Goal: Task Accomplishment & Management: Complete application form

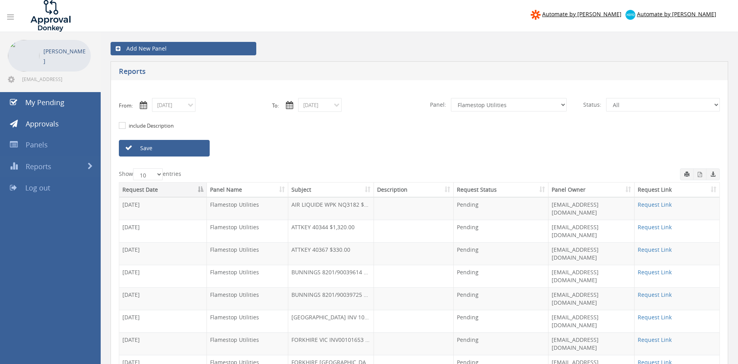
select select "number:9744"
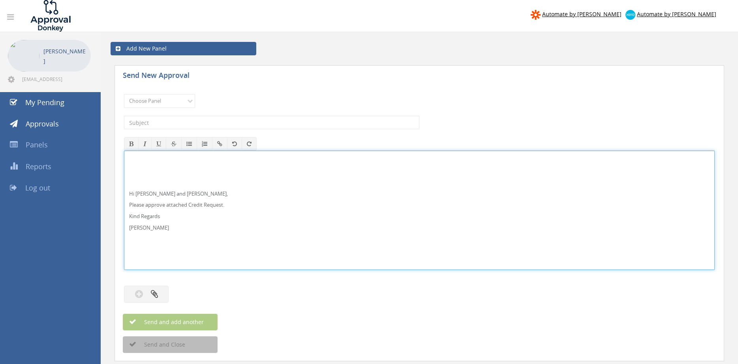
drag, startPoint x: 147, startPoint y: 193, endPoint x: 186, endPoint y: 187, distance: 39.5
click at [149, 192] on p "Hi Lee, Rob and Ben," at bounding box center [419, 194] width 581 height 8
click at [178, 171] on div "Hi Lee and Ben, Please approve attached Credit Request. Kind Regards Pam Walker" at bounding box center [419, 210] width 590 height 118
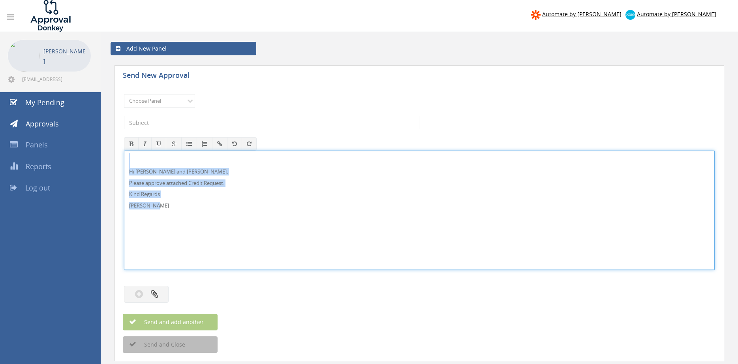
click at [124, 150] on div "Hi Lee and Ben, Please approve attached Credit Request. Kind Regards Pam Walker" at bounding box center [419, 209] width 591 height 119
click at [124, 94] on select "Choose Panel Alarm Credits RG - 3 NZ Utilities Cable and SAI Global NZ Alarms-1…" at bounding box center [159, 101] width 71 height 14
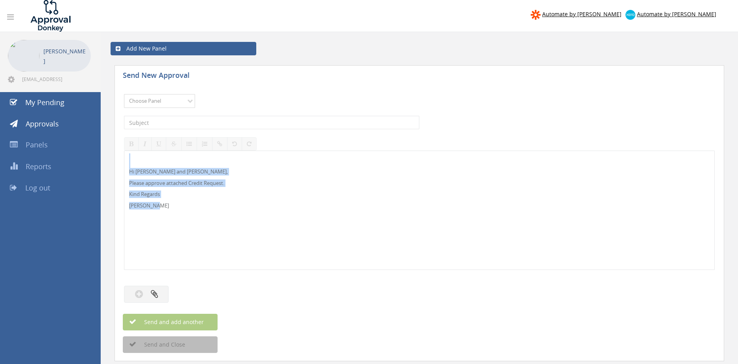
select select "9739"
click option "Credit Requests - 2" at bounding box center [0, 0] width 0 height 0
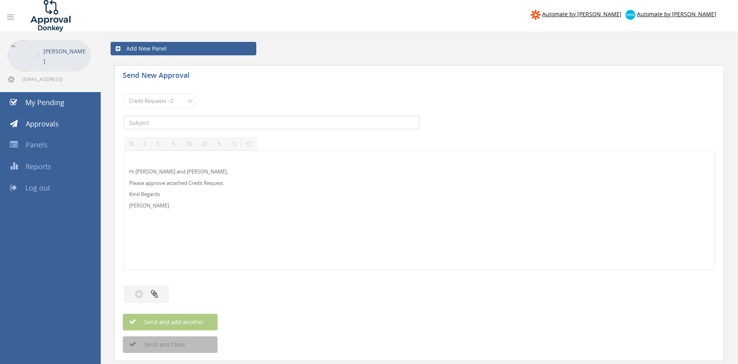
click at [211, 122] on input "text" at bounding box center [271, 122] width 295 height 13
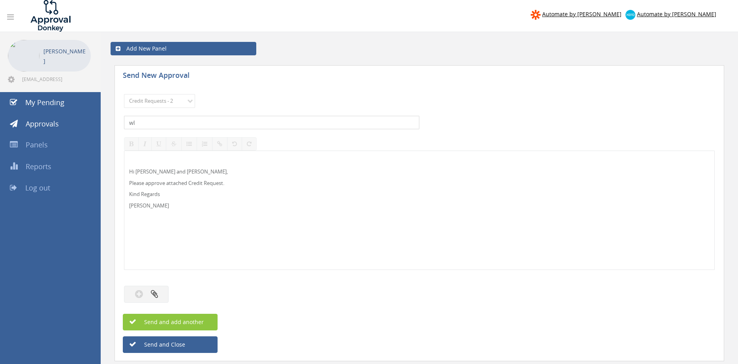
type input "w"
type input "WALKER FIRE PROTECTION 1093291-D01 $120.12"
click at [160, 292] on button "button" at bounding box center [146, 294] width 45 height 17
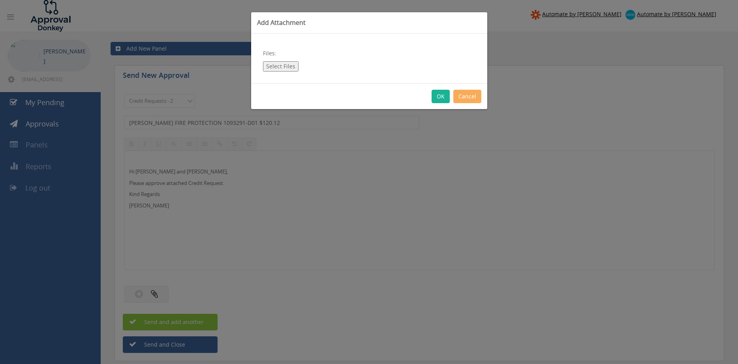
click at [289, 68] on button "Select Files" at bounding box center [281, 66] width 36 height 10
type input "C:\fakepath\WALKER FIRE PROTECTION 1093291-D01.pdf"
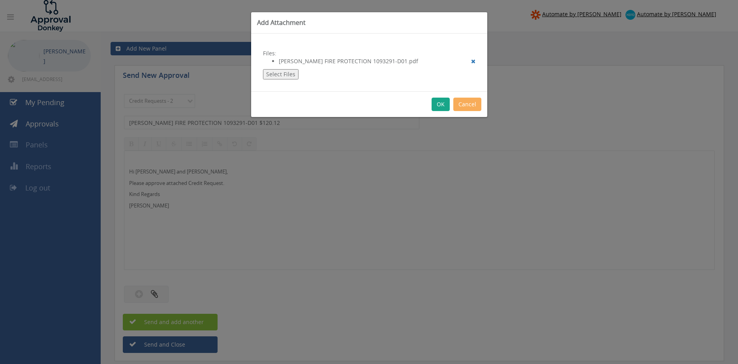
click at [439, 103] on button "OK" at bounding box center [441, 104] width 18 height 13
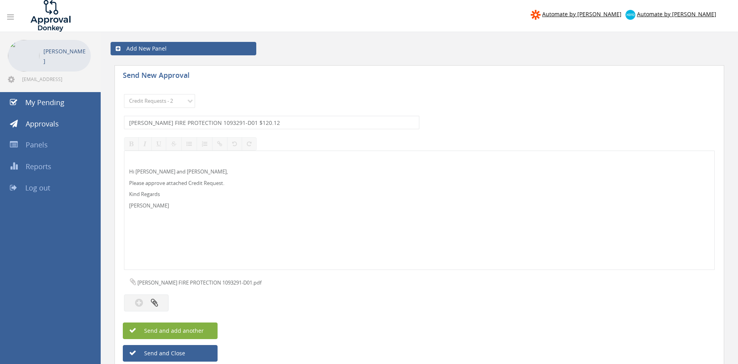
click at [214, 333] on button "Send and add another" at bounding box center [170, 330] width 95 height 17
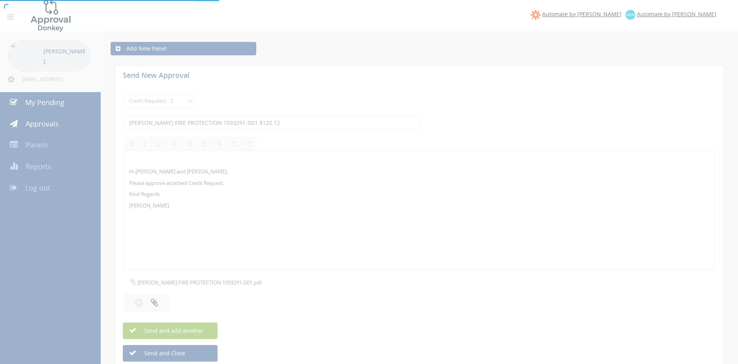
select select
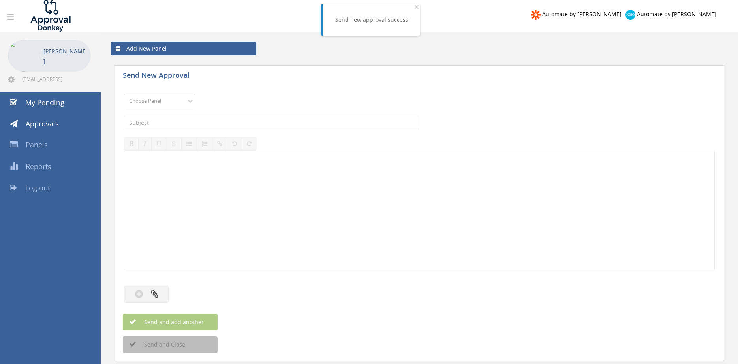
click at [124, 94] on select "Choose Panel Alarm Credits RG - 3 NZ Utilities Cable and SAI Global NZ Alarms-1…" at bounding box center [159, 101] width 71 height 14
select select "9739"
click option "Credit Requests - 2" at bounding box center [0, 0] width 0 height 0
click at [209, 122] on input "text" at bounding box center [271, 122] width 295 height 13
type input "STRIKER FIRE 1086482-D01 $429.00"
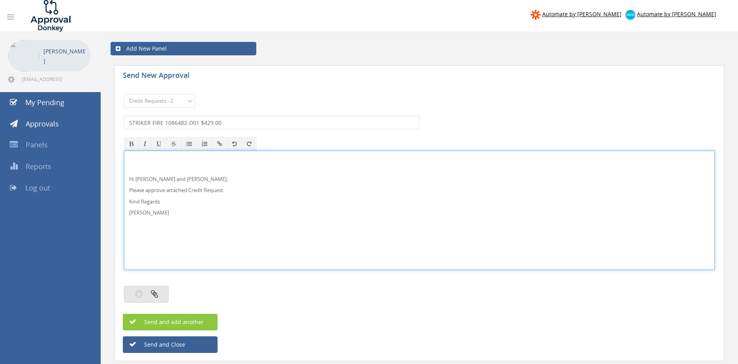
click at [162, 290] on button "button" at bounding box center [146, 294] width 45 height 17
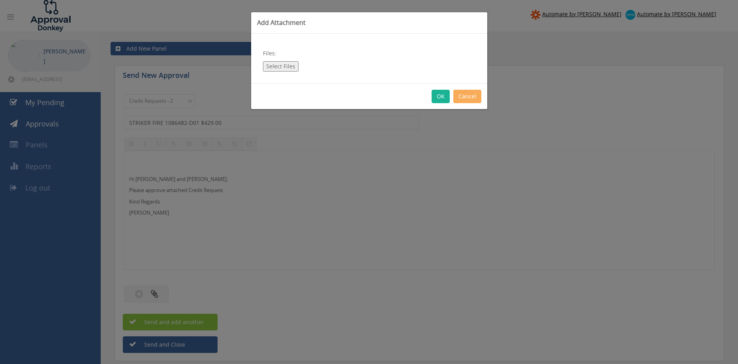
click at [285, 67] on button "Select Files" at bounding box center [281, 66] width 36 height 10
type input "C:\fakepath\STRIKER FIRE 1086482-D01.pdf"
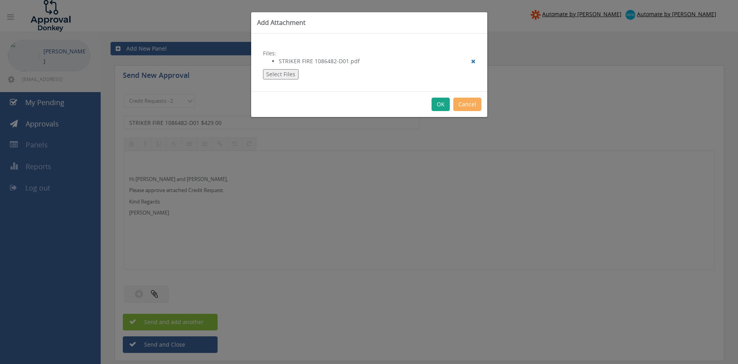
click at [440, 101] on button "OK" at bounding box center [441, 104] width 18 height 13
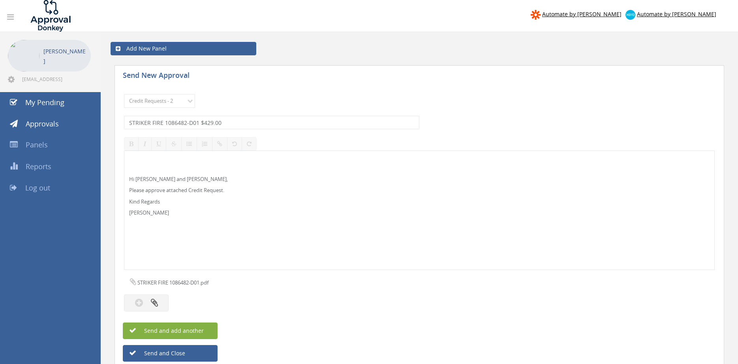
click at [205, 330] on button "Send and add another" at bounding box center [170, 330] width 95 height 17
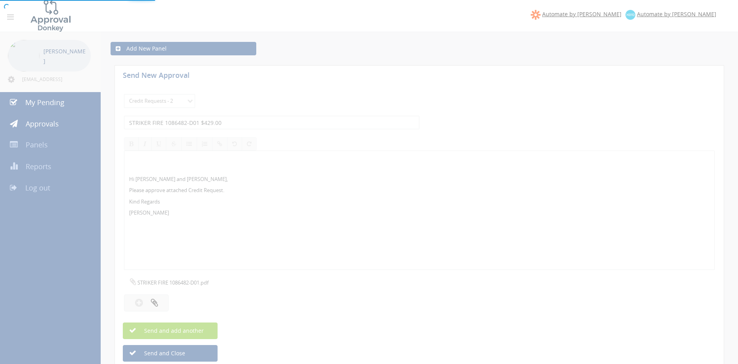
select select
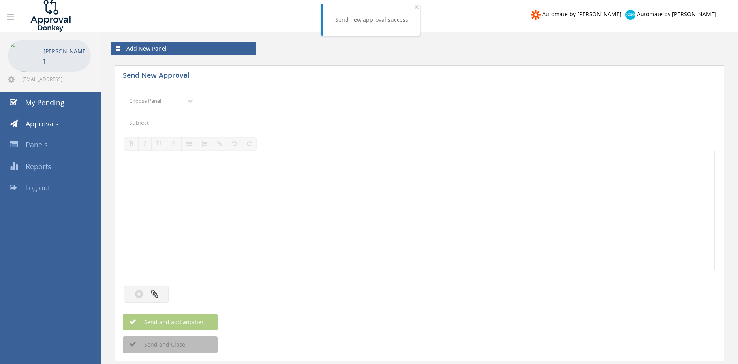
click at [124, 94] on select "Choose Panel Alarm Credits RG - 3 NZ Utilities Cable and SAI Global NZ Alarms-1…" at bounding box center [159, 101] width 71 height 14
select select "9739"
click option "Credit Requests - 2" at bounding box center [0, 0] width 0 height 0
click at [216, 122] on input "text" at bounding box center [271, 122] width 295 height 13
type input "FORTIFIRE 1098479-D01 $178.20"
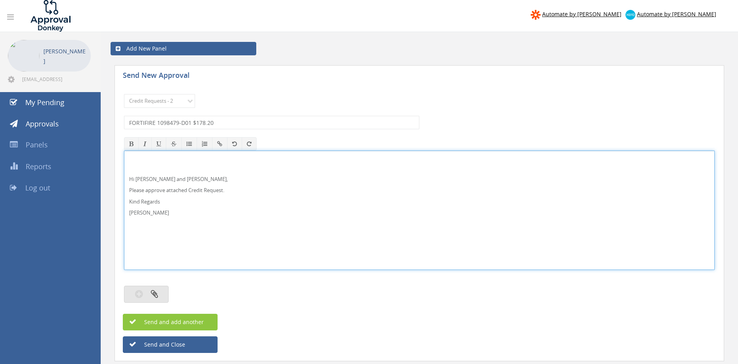
click at [162, 289] on button "button" at bounding box center [146, 294] width 45 height 17
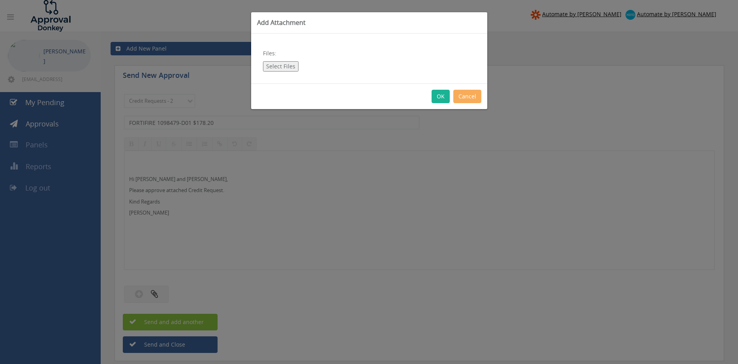
click at [288, 64] on button "Select Files" at bounding box center [281, 66] width 36 height 10
type input "C:\fakepath\FORTIFIRE 1098479-D01.pdf"
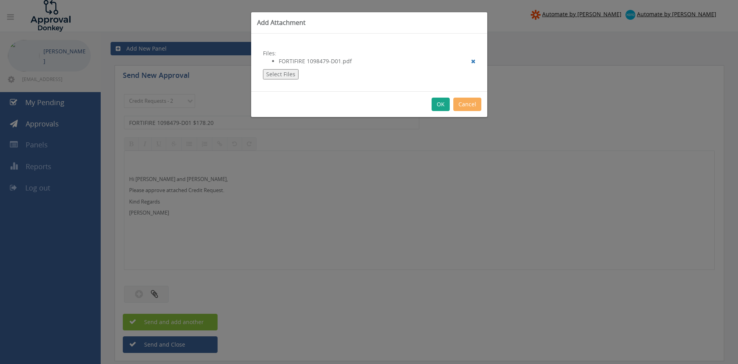
click at [440, 105] on button "OK" at bounding box center [441, 104] width 18 height 13
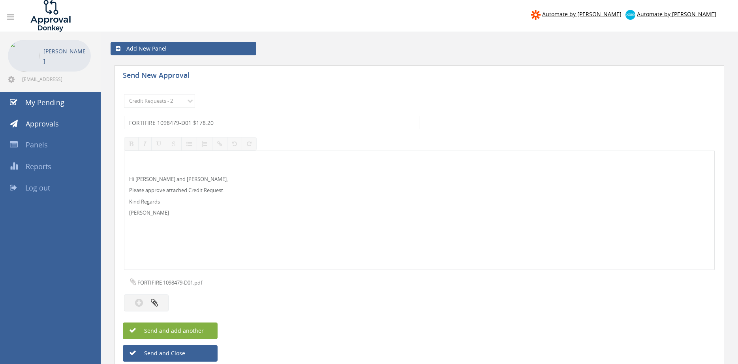
click at [207, 329] on button "Send and add another" at bounding box center [170, 330] width 95 height 17
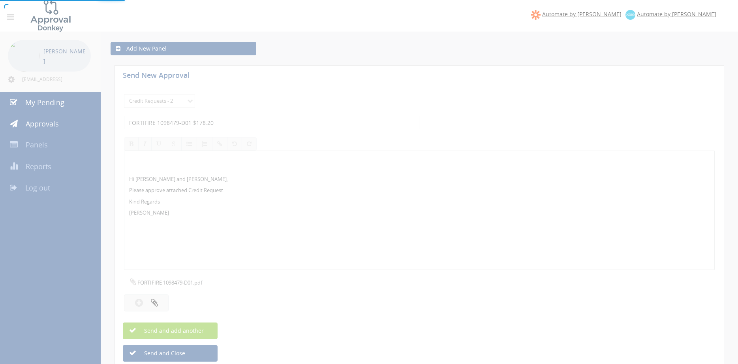
select select
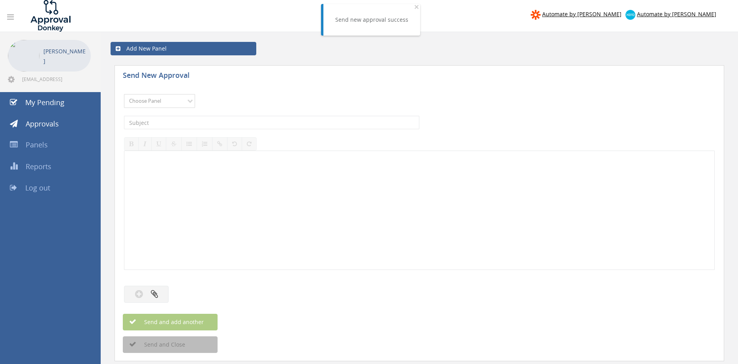
click at [124, 94] on select "Choose Panel Alarm Credits RG - 3 NZ Utilities Cable and SAI Global NZ Alarms-1…" at bounding box center [159, 101] width 71 height 14
select select "9739"
click option "Credit Requests - 2" at bounding box center [0, 0] width 0 height 0
click at [206, 123] on input "text" at bounding box center [271, 122] width 295 height 13
type input "FIREWATCH SAFETY RESULTS 1088018-D01 $142.45"
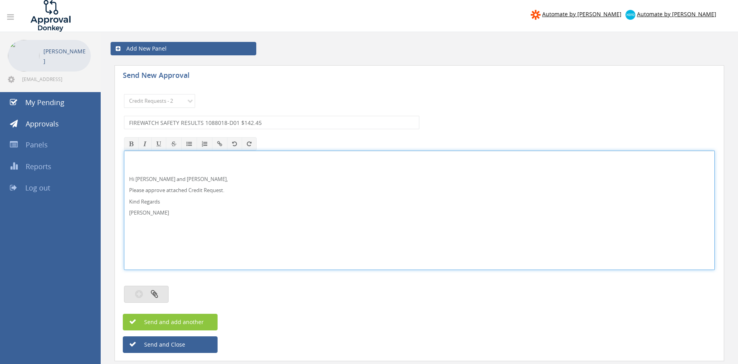
click at [161, 293] on button "button" at bounding box center [146, 294] width 45 height 17
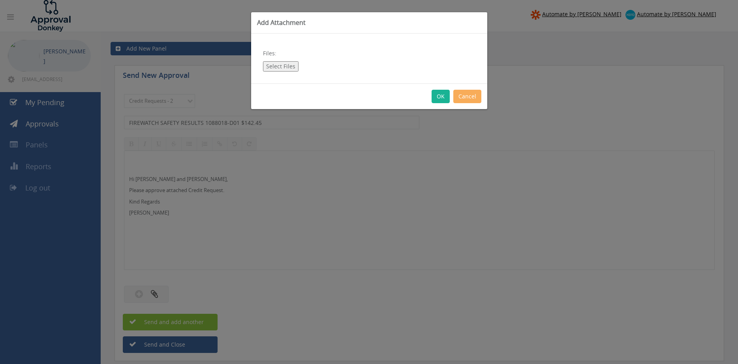
click at [279, 69] on button "Select Files" at bounding box center [281, 66] width 36 height 10
type input "C:\fakepath\FIREWATCH SAFETY RESULTS 1088018-D01.pdf"
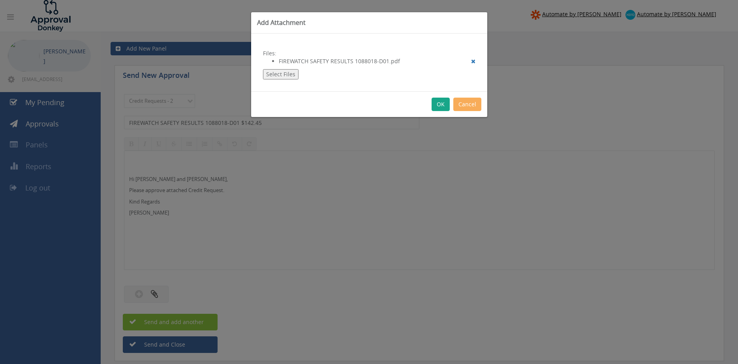
click at [436, 108] on button "OK" at bounding box center [441, 104] width 18 height 13
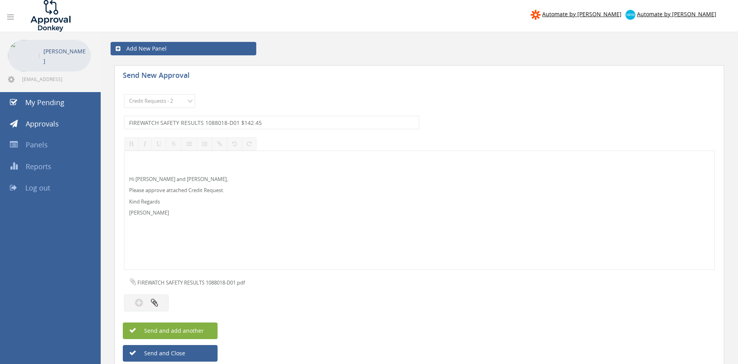
click at [199, 333] on span "Send and add another" at bounding box center [165, 331] width 77 height 8
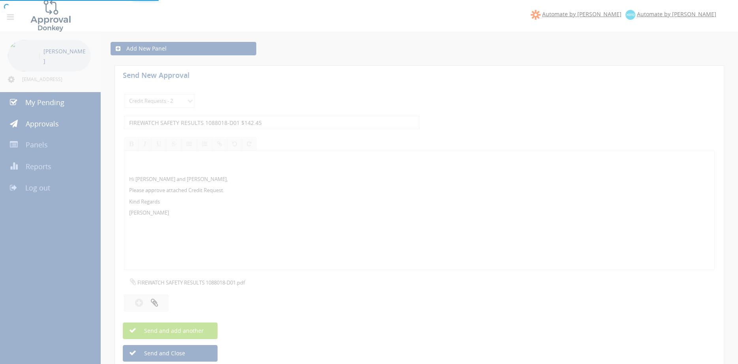
select select
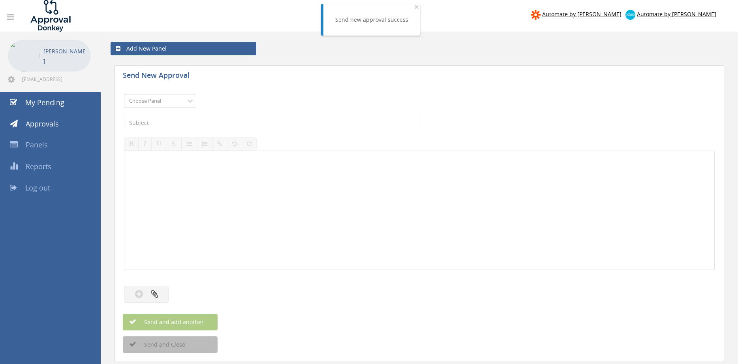
click at [124, 94] on select "Choose Panel Alarm Credits RG - 3 NZ Utilities Cable and SAI Global NZ Alarms-1…" at bounding box center [159, 101] width 71 height 14
select select "9739"
click option "Credit Requests - 2" at bounding box center [0, 0] width 0 height 0
click at [225, 125] on input "text" at bounding box center [271, 122] width 295 height 13
type input "FIRE SERVICE PROFESSIONALS 1092866-D01 $104.39"
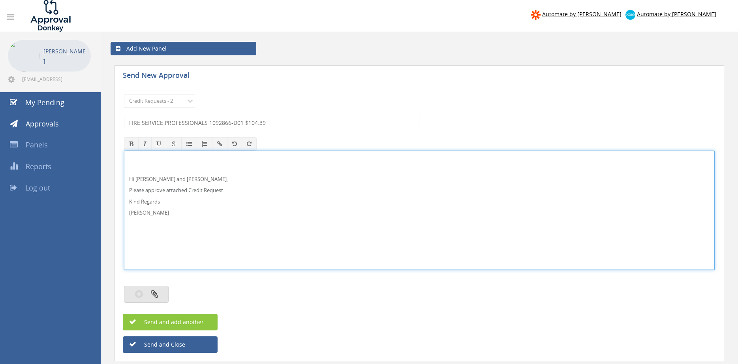
click at [160, 296] on button "button" at bounding box center [146, 294] width 45 height 17
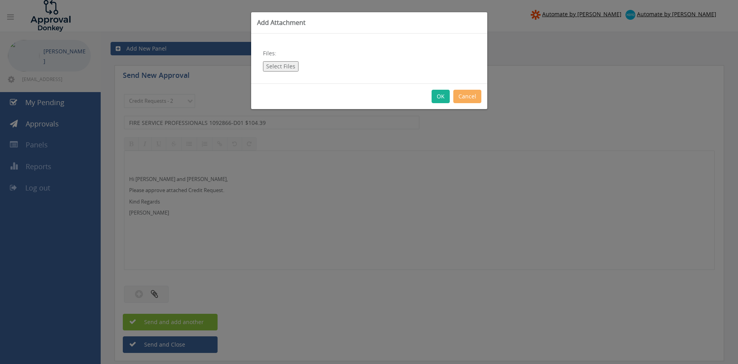
click at [286, 61] on div "Files: Select Files" at bounding box center [369, 59] width 236 height 50
click at [281, 65] on button "Select Files" at bounding box center [281, 66] width 36 height 10
type input "C:\fakepath\FIRE SERVICE PROFESSIONALS 1092866-D01.pdf"
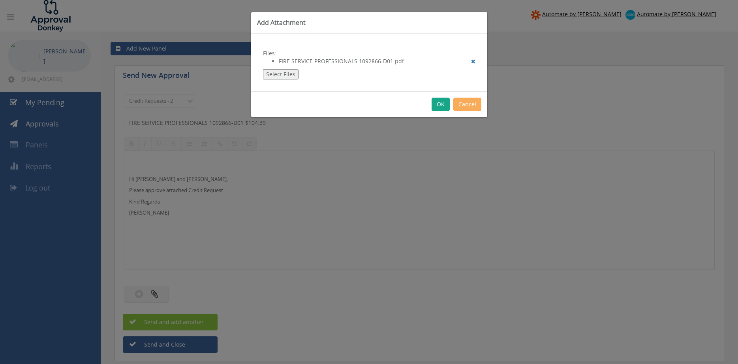
click at [440, 107] on button "OK" at bounding box center [441, 104] width 18 height 13
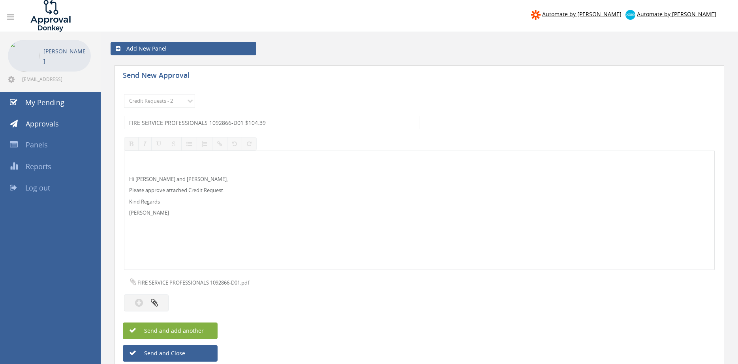
click at [206, 327] on button "Send and add another" at bounding box center [170, 330] width 95 height 17
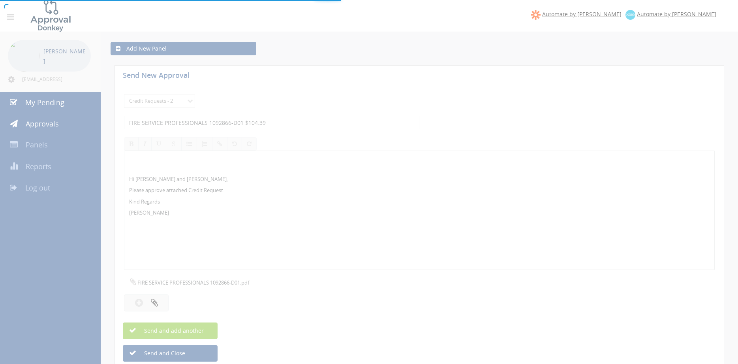
select select
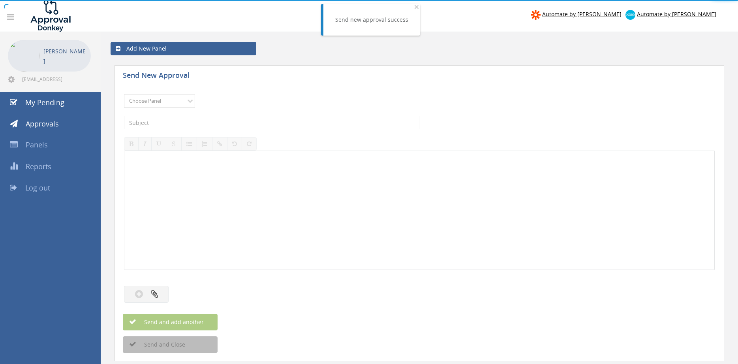
click at [124, 94] on select "Choose Panel Alarm Credits RG - 3 NZ Utilities Cable and SAI Global NZ Alarms-1…" at bounding box center [159, 101] width 71 height 14
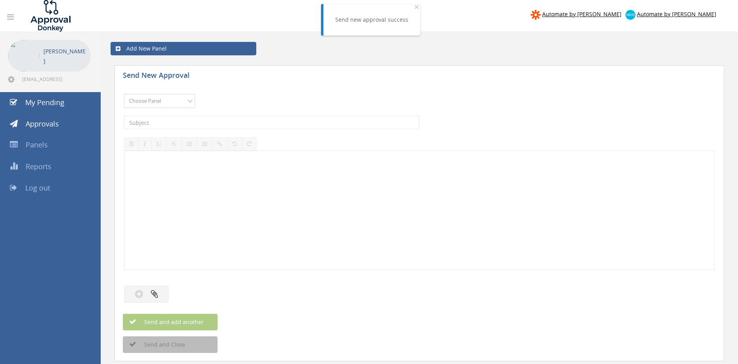
select select "9739"
click option "Credit Requests - 2" at bounding box center [0, 0] width 0 height 0
click at [226, 122] on input "text" at bounding box center [271, 122] width 295 height 13
type input "FIRE BOAR 1092424-D01 $137.50"
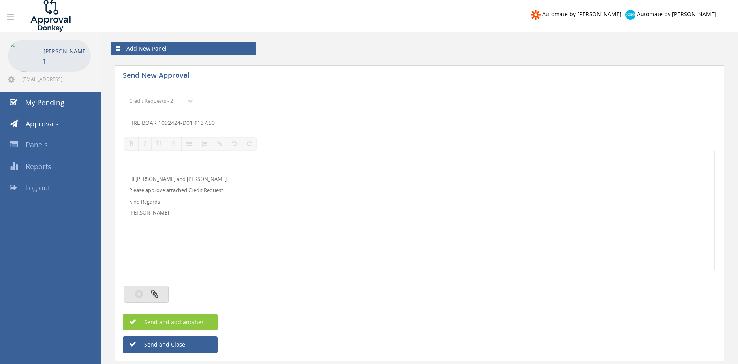
click at [158, 293] on button "button" at bounding box center [146, 294] width 45 height 17
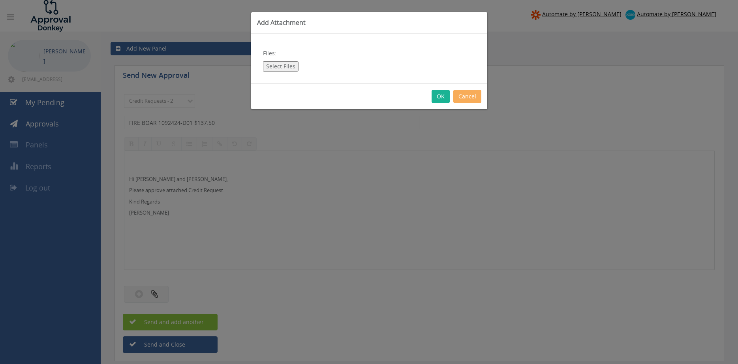
click at [288, 70] on button "Select Files" at bounding box center [281, 66] width 36 height 10
type input "C:\fakepath\FIRE BOAR 1092424-D01.pdf"
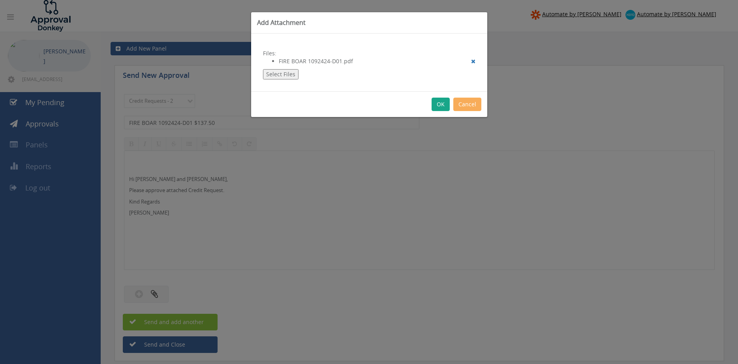
click at [438, 105] on button "OK" at bounding box center [441, 104] width 18 height 13
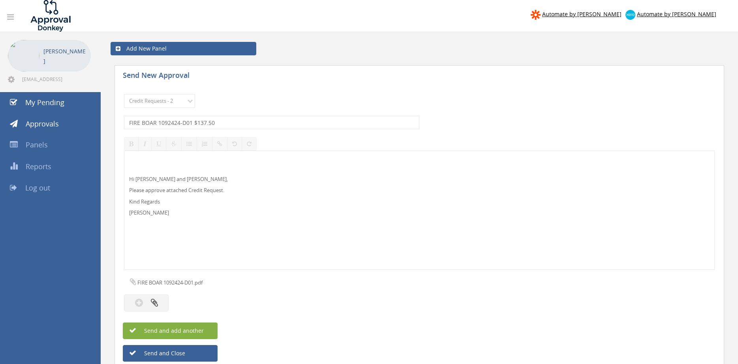
click at [205, 328] on button "Send and add another" at bounding box center [170, 330] width 95 height 17
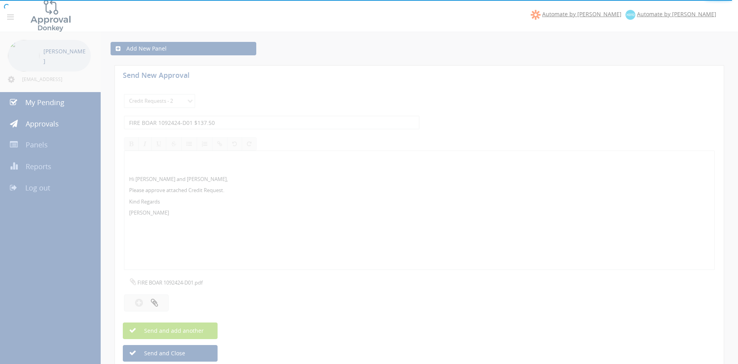
select select
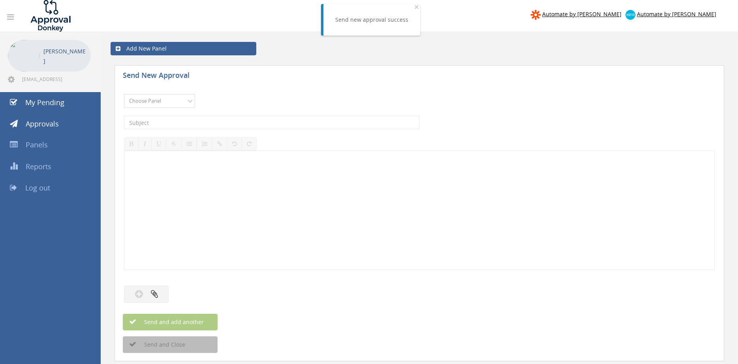
click at [124, 94] on select "Choose Panel Alarm Credits RG - 3 NZ Utilities Cable and SAI Global NZ Alarms-1…" at bounding box center [159, 101] width 71 height 14
select select "9739"
click option "Credit Requests - 2" at bounding box center [0, 0] width 0 height 0
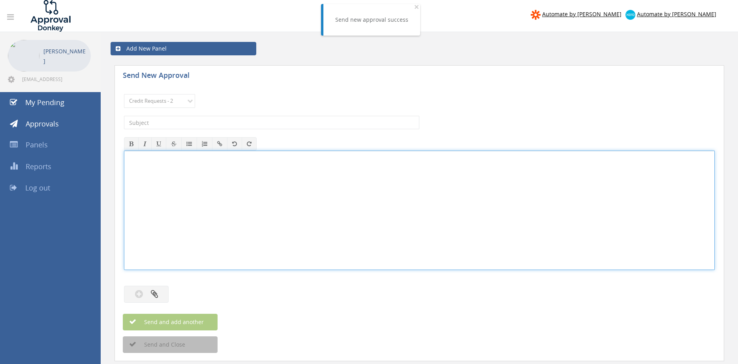
click at [199, 183] on div at bounding box center [419, 210] width 590 height 118
click at [184, 120] on input "text" at bounding box center [271, 122] width 295 height 13
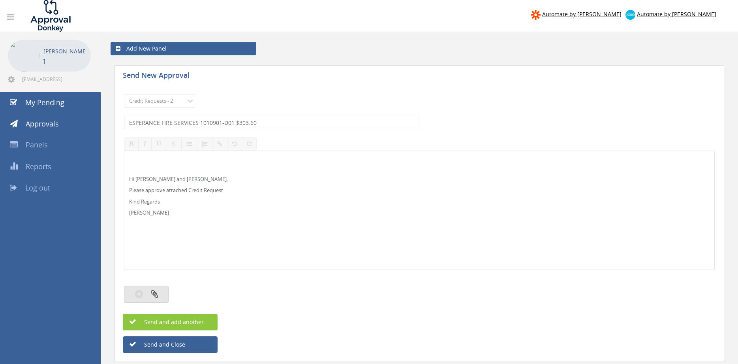
type input "ESPERANCE FIRE SERVICES 1010901-D01 $303.60"
click at [158, 291] on button "button" at bounding box center [146, 294] width 45 height 17
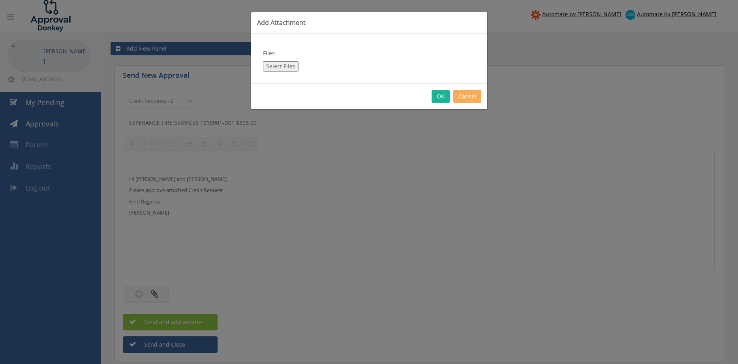
click at [283, 64] on button "Select Files" at bounding box center [281, 66] width 36 height 10
type input "C:\fakepath\ESPERANCE FIRE SERVICES 1010901-D01.pdf"
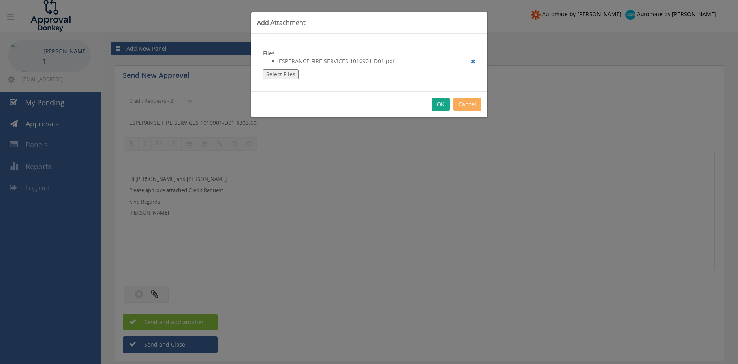
click at [439, 104] on button "OK" at bounding box center [441, 104] width 18 height 13
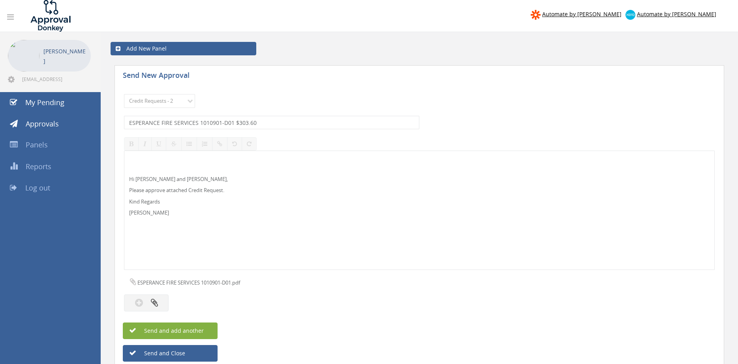
click at [207, 330] on button "Send and add another" at bounding box center [170, 330] width 95 height 17
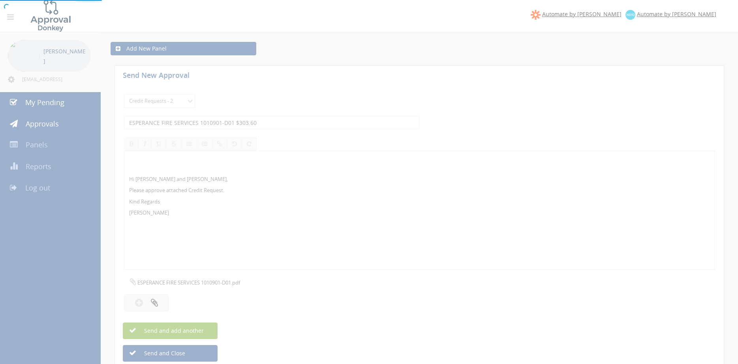
select select
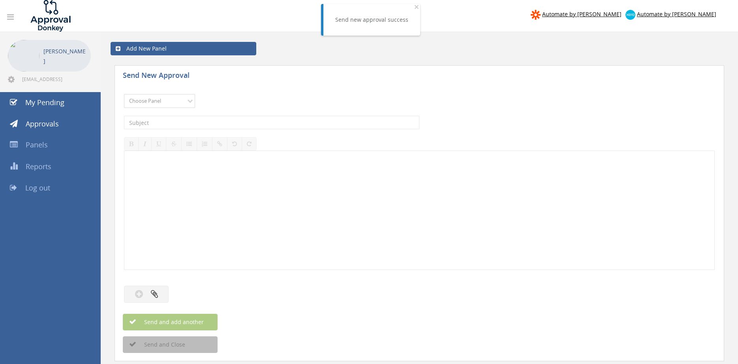
click at [124, 94] on select "Choose Panel Alarm Credits RG - 3 NZ Utilities Cable and SAI Global NZ Alarms-1…" at bounding box center [159, 101] width 71 height 14
select select "9739"
click option "Credit Requests - 2" at bounding box center [0, 0] width 0 height 0
click at [229, 126] on input "text" at bounding box center [271, 122] width 295 height 13
type input "CHUBB TOWNSVILLE 1080149-D01 $448.45"
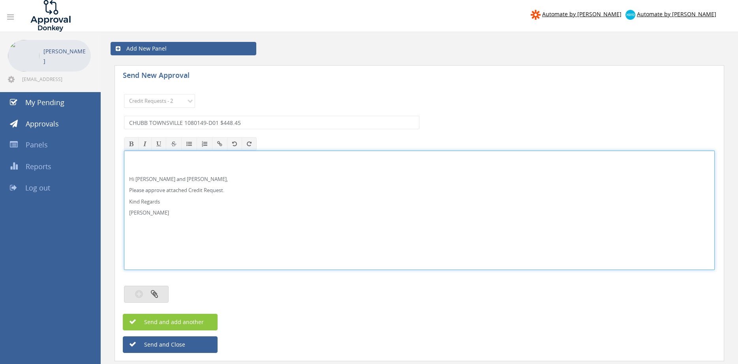
click at [151, 290] on icon "button" at bounding box center [154, 293] width 7 height 9
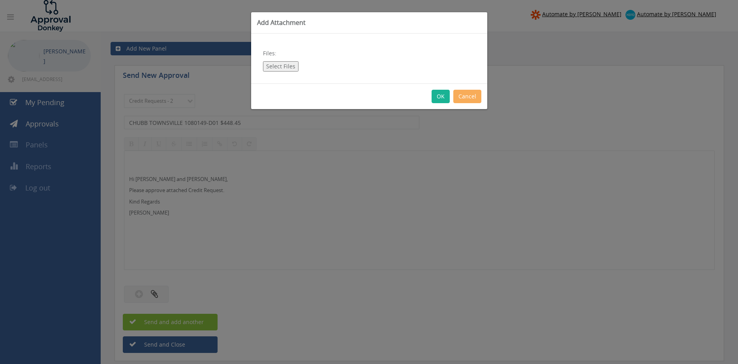
click at [280, 66] on button "Select Files" at bounding box center [281, 66] width 36 height 10
type input "C:\fakepath\CHUBB 1080149-D01.pdf"
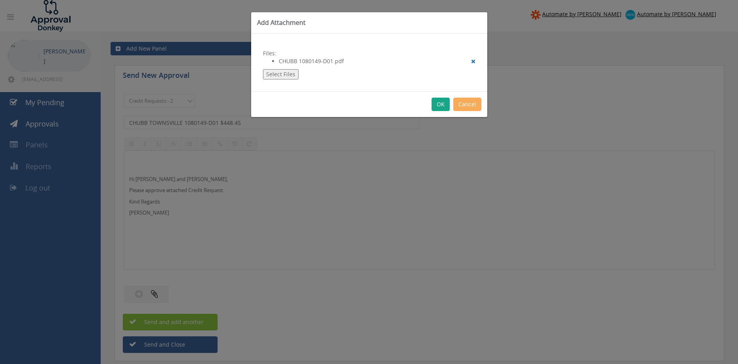
click at [436, 101] on button "OK" at bounding box center [441, 104] width 18 height 13
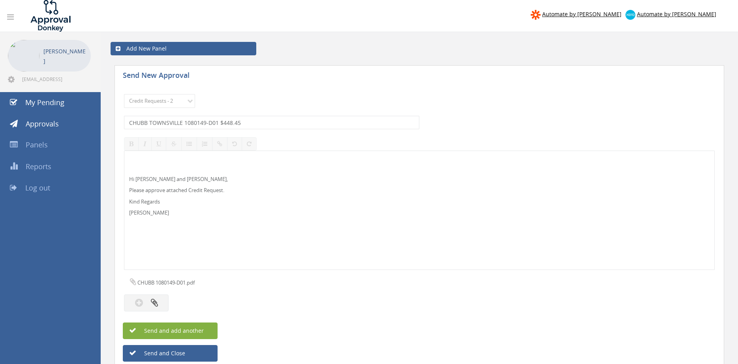
click at [201, 333] on span "Send and add another" at bounding box center [165, 331] width 77 height 8
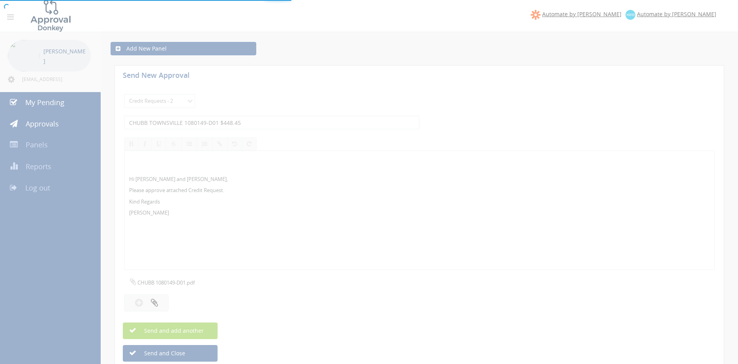
select select
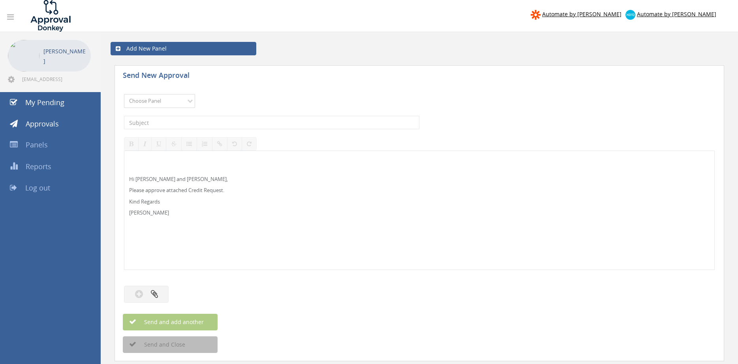
select select "13144"
click option "Alarm Credits RG - 3" at bounding box center [0, 0] width 0 height 0
click at [166, 123] on input "text" at bounding box center [271, 122] width 295 height 13
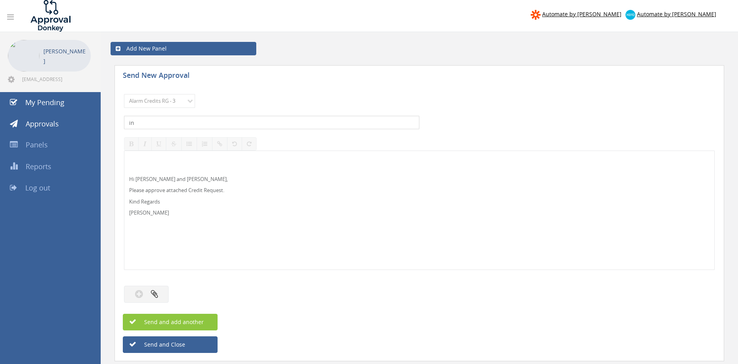
type input "i"
type input "INDUSTRIAL FIRE AND ELECTRICAL 1087648-D01 $165.00"
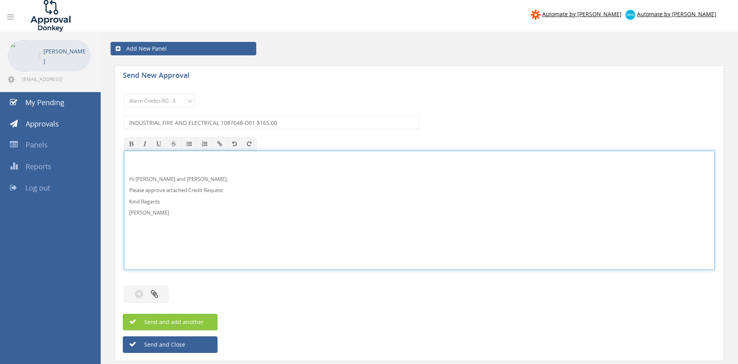
click at [143, 178] on p "Hi Lee and Ben," at bounding box center [419, 179] width 581 height 8
drag, startPoint x: 159, startPoint y: 217, endPoint x: 157, endPoint y: 191, distance: 26.1
click at [124, 173] on div "Hi Lee, Rob and Ben, Please approve attached Credit Request. Kind Regards Pam W…" at bounding box center [419, 209] width 591 height 119
copy div "Hi Lee, Rob and Ben, Please approve attached Credit Request. Kind Regards Pam W…"
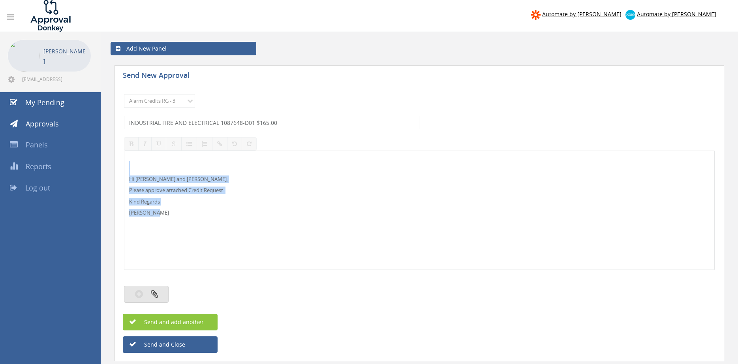
click at [157, 295] on icon "button" at bounding box center [154, 293] width 7 height 9
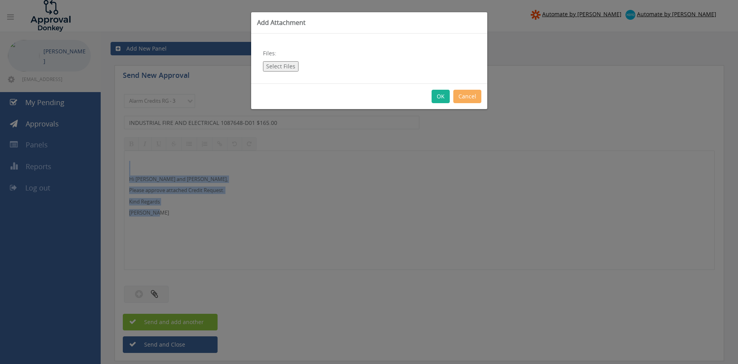
click at [278, 66] on button "Select Files" at bounding box center [281, 66] width 36 height 10
type input "C:\fakepath\INDUSTRIAL FIRE AND ELECTRICAL 1087648-D01.pdf"
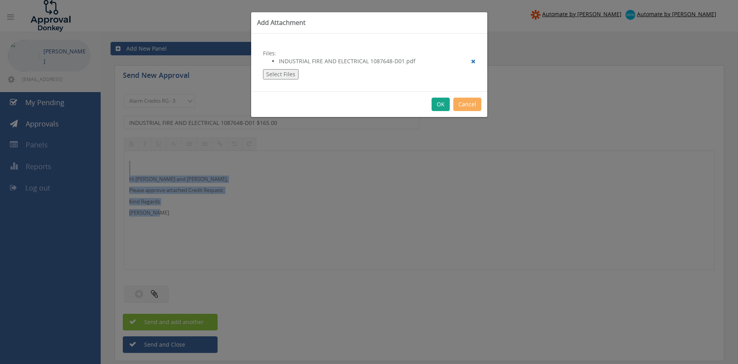
click at [441, 103] on button "OK" at bounding box center [441, 104] width 18 height 13
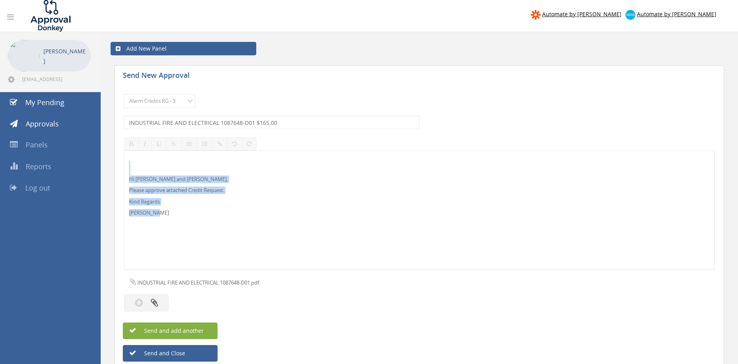
click at [207, 327] on button "Send and add another" at bounding box center [170, 330] width 95 height 17
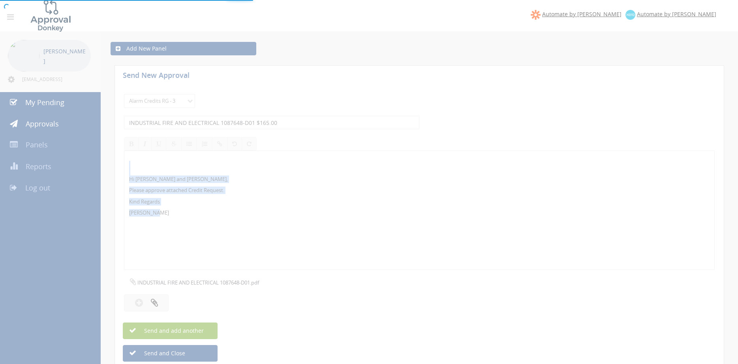
select select
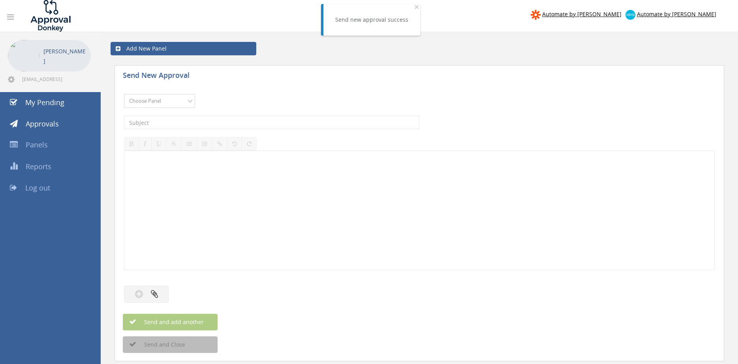
click at [124, 94] on select "Choose Panel Alarm Credits RG - 3 NZ Utilities Cable and SAI Global NZ Alarms-1…" at bounding box center [159, 101] width 71 height 14
select select "13144"
click option "Alarm Credits RG - 3" at bounding box center [0, 0] width 0 height 0
click at [191, 123] on input "text" at bounding box center [271, 122] width 295 height 13
type input "CIVIL FIRE DESIGN 1087539-D01 $1,682.21"
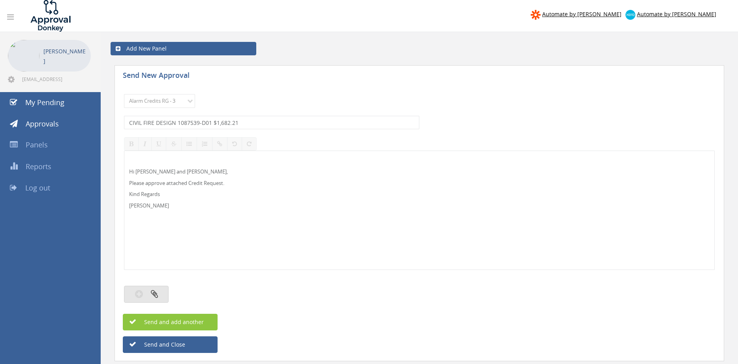
click at [156, 290] on icon "button" at bounding box center [154, 293] width 7 height 9
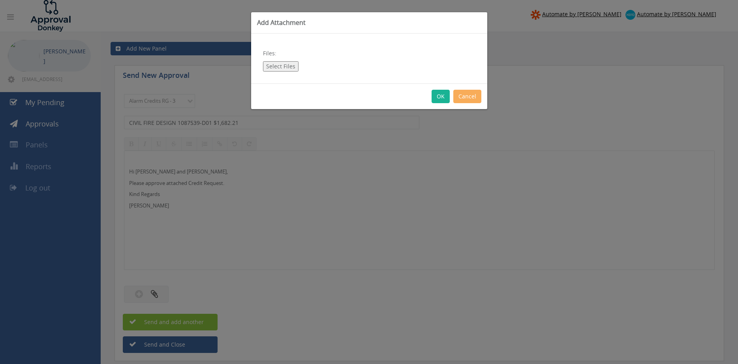
click at [286, 66] on button "Select Files" at bounding box center [281, 66] width 36 height 10
type input "C:\fakepath\CIVIL FIRE DESIGN 1087539.pdf"
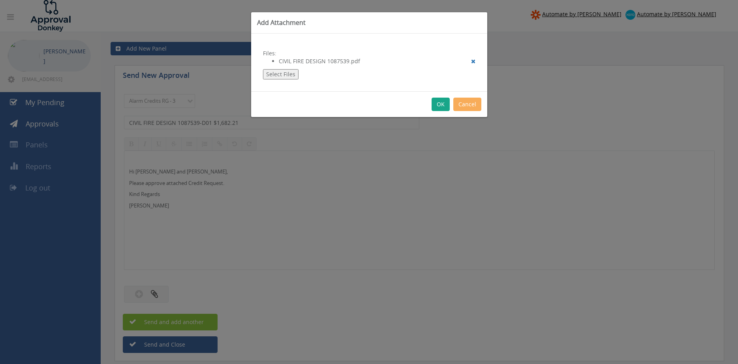
click at [443, 101] on button "OK" at bounding box center [441, 104] width 18 height 13
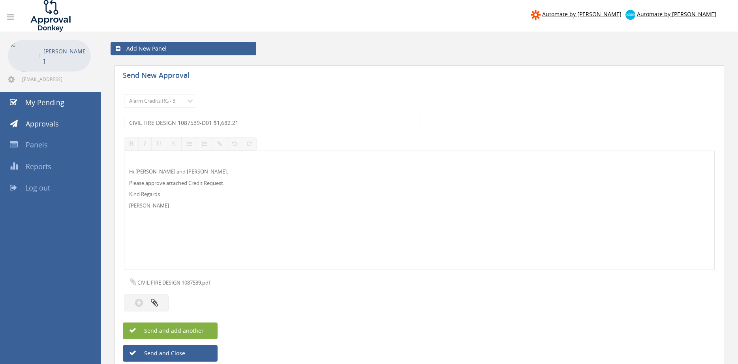
click at [208, 328] on button "Send and add another" at bounding box center [170, 330] width 95 height 17
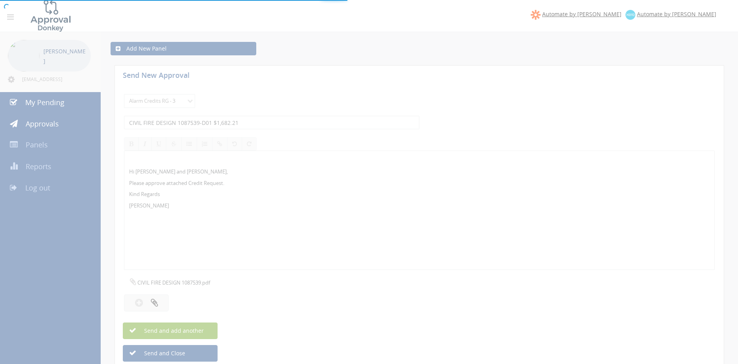
select select
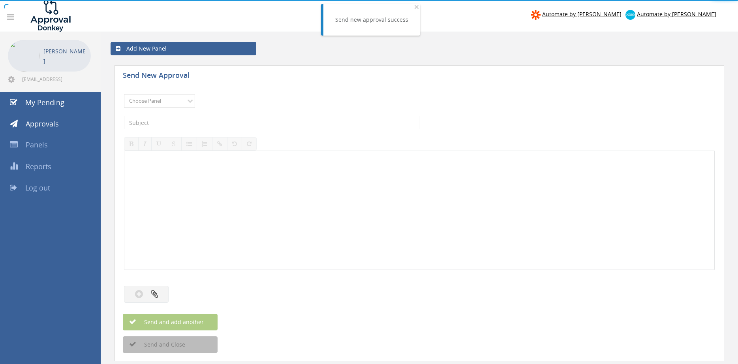
click at [124, 94] on select "Choose Panel Alarm Credits RG - 3 NZ Utilities Cable and SAI Global NZ Alarms-1…" at bounding box center [159, 101] width 71 height 14
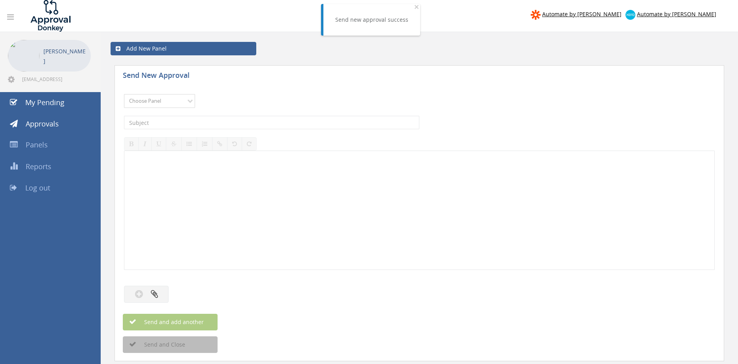
select select "13144"
click option "Alarm Credits RG - 3" at bounding box center [0, 0] width 0 height 0
click at [191, 128] on input "text" at bounding box center [271, 122] width 295 height 13
type input "AIRMASTER VIC 1097100-D01 $6,652.69"
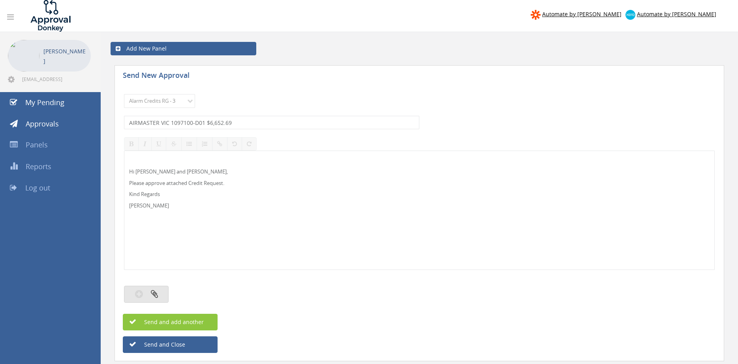
click at [158, 291] on icon "button" at bounding box center [154, 293] width 7 height 9
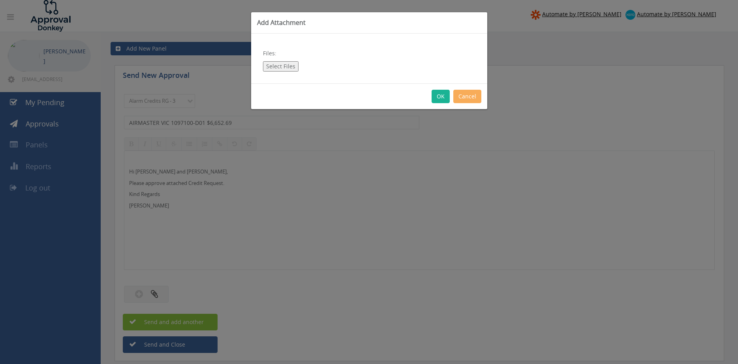
click at [285, 67] on button "Select Files" at bounding box center [281, 66] width 36 height 10
type input "C:\fakepath\AIRMASTER 1097100-D01.pdf"
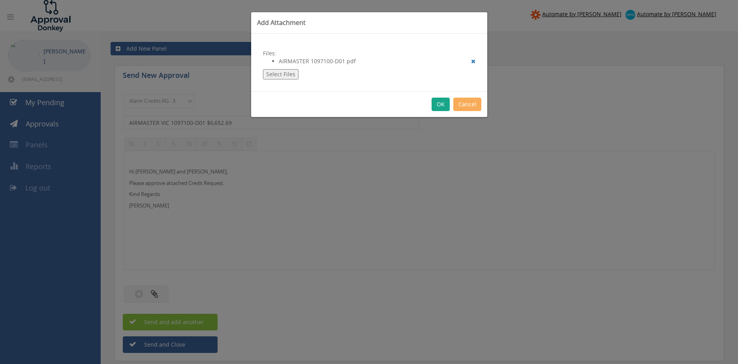
click at [443, 104] on button "OK" at bounding box center [441, 104] width 18 height 13
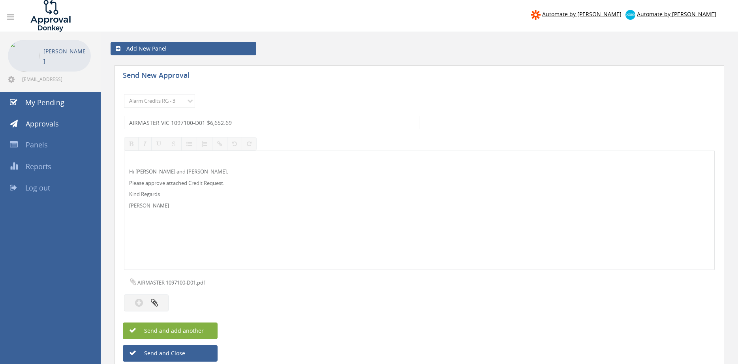
click at [204, 328] on button "Send and add another" at bounding box center [170, 330] width 95 height 17
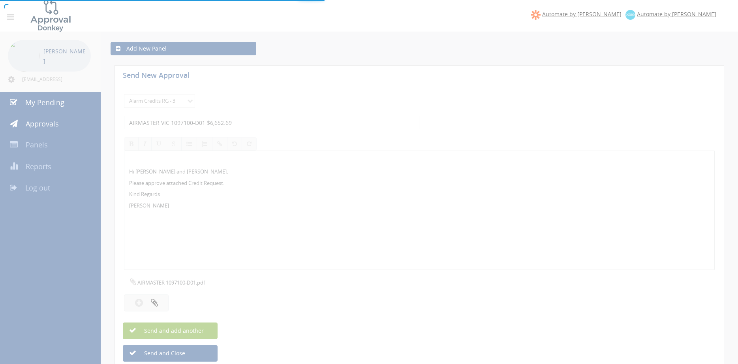
select select
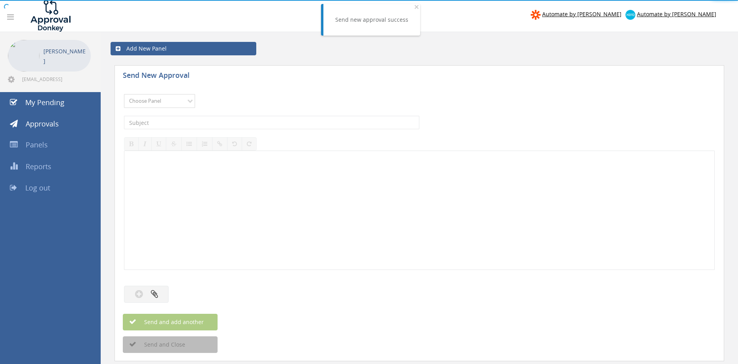
click at [124, 94] on select "Choose Panel Alarm Credits RG - 3 NZ Utilities Cable and SAI Global NZ Alarms-1…" at bounding box center [159, 101] width 71 height 14
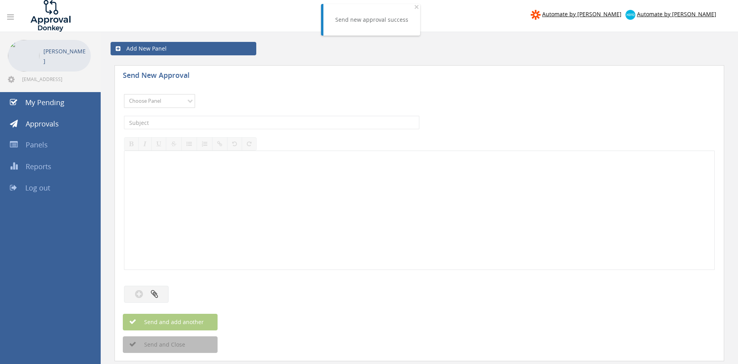
select select "13144"
click option "Alarm Credits RG - 3" at bounding box center [0, 0] width 0 height 0
click at [175, 120] on input "text" at bounding box center [271, 122] width 295 height 13
type input "FULL RANGE SERVICES 1098499-D01 $2,597.13"
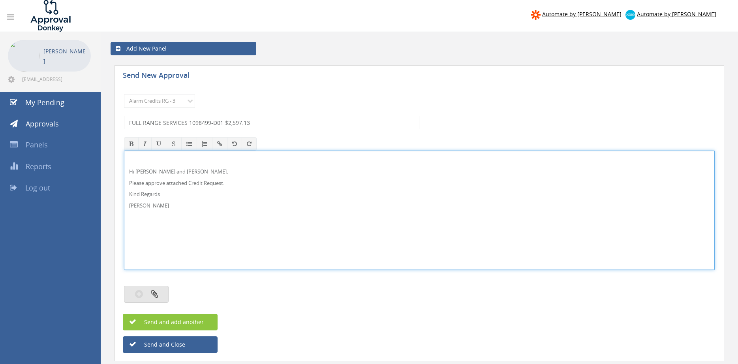
click at [160, 293] on button "button" at bounding box center [146, 294] width 45 height 17
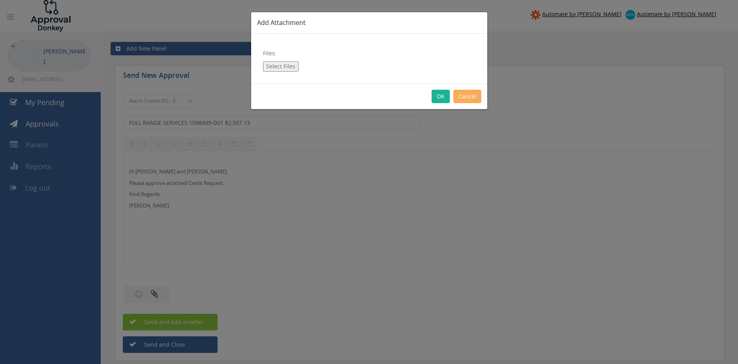
click at [289, 66] on button "Select Files" at bounding box center [281, 66] width 36 height 10
type input "C:\fakepath\1098499 - Full Range Services.pdf"
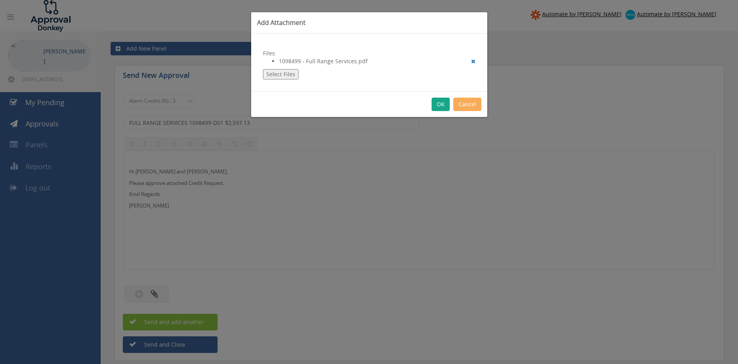
drag, startPoint x: 443, startPoint y: 101, endPoint x: 449, endPoint y: 113, distance: 13.2
click at [443, 101] on button "OK" at bounding box center [441, 104] width 18 height 13
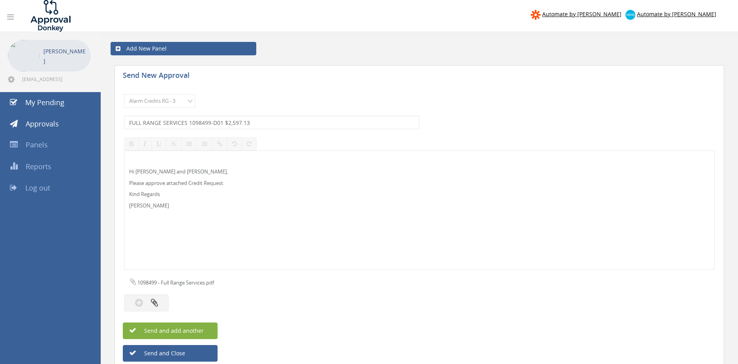
click at [211, 329] on button "Send and add another" at bounding box center [170, 330] width 95 height 17
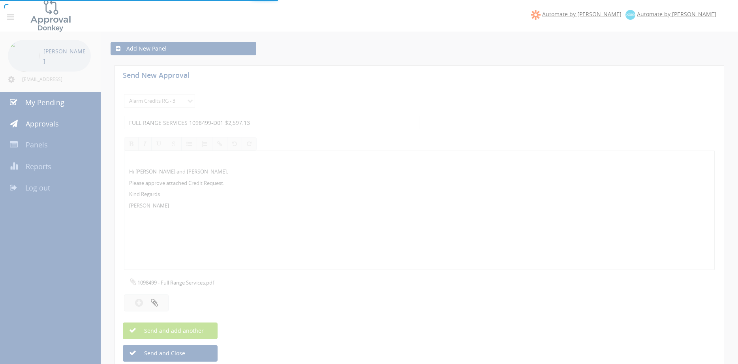
select select
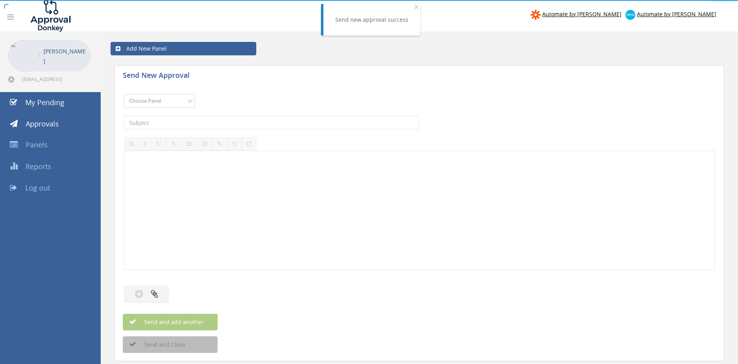
click at [124, 94] on select "Choose Panel Alarm Credits RG - 3 NZ Utilities Cable and SAI Global NZ Alarms-1…" at bounding box center [159, 101] width 71 height 14
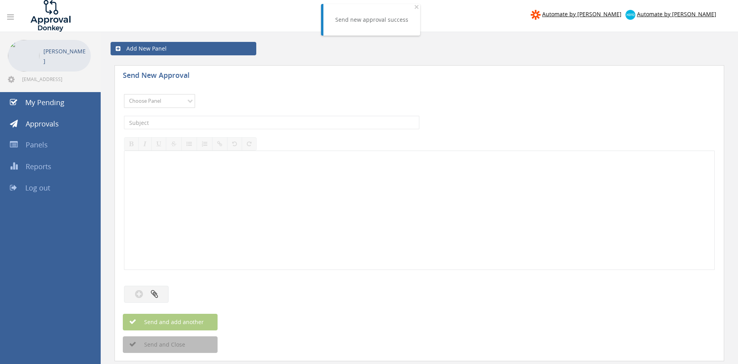
select select "13144"
click option "Alarm Credits RG - 3" at bounding box center [0, 0] width 0 height 0
click at [172, 122] on input "text" at bounding box center [271, 122] width 295 height 13
type input "ADVAN FIRE SERVICES 1055878-D01 $1,034.00"
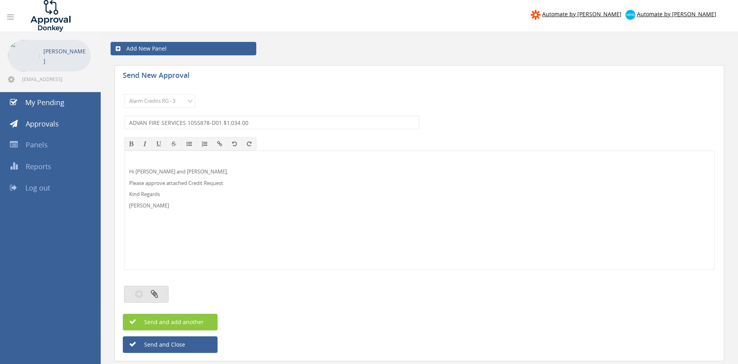
click at [159, 296] on button "button" at bounding box center [146, 294] width 45 height 17
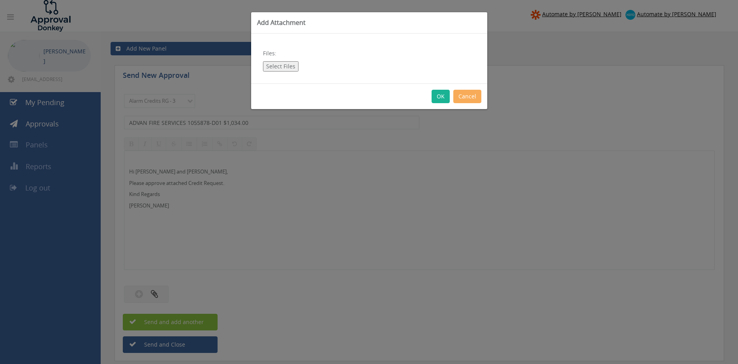
click at [288, 69] on button "Select Files" at bounding box center [281, 66] width 36 height 10
type input "C:\fakepath\1055878 ADVAN Credit.pdf"
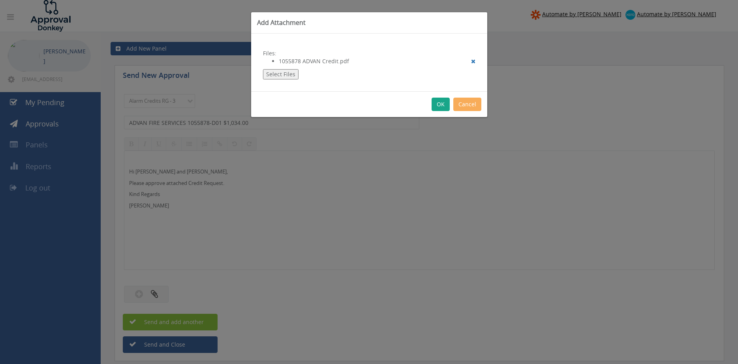
click at [439, 106] on button "OK" at bounding box center [441, 104] width 18 height 13
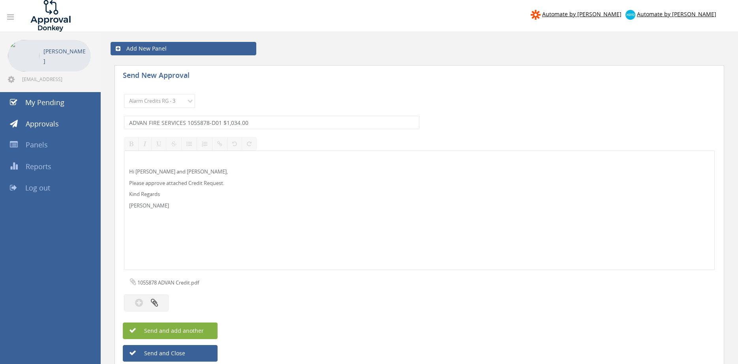
click at [210, 331] on button "Send and add another" at bounding box center [170, 330] width 95 height 17
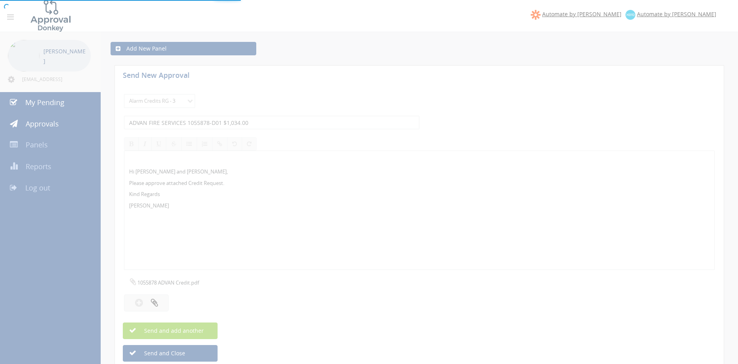
select select
